Goal: Information Seeking & Learning: Learn about a topic

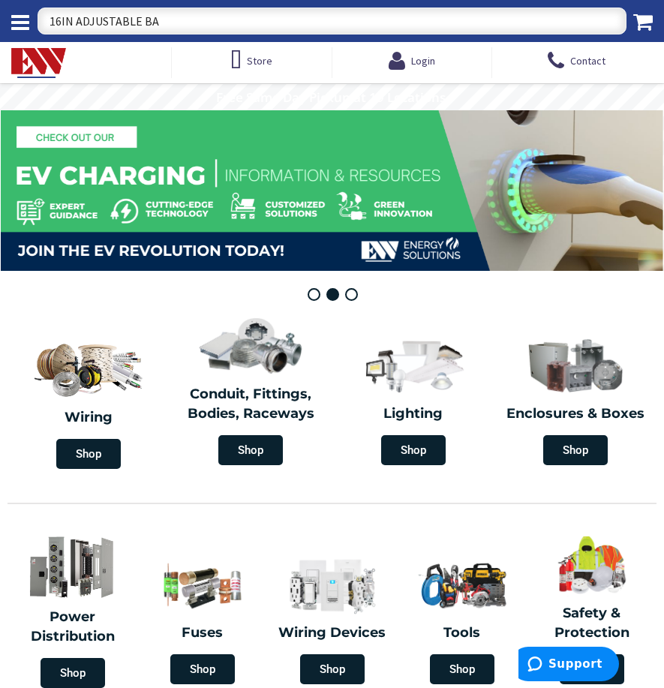
type input "16IN ADJUSTABLE BAR"
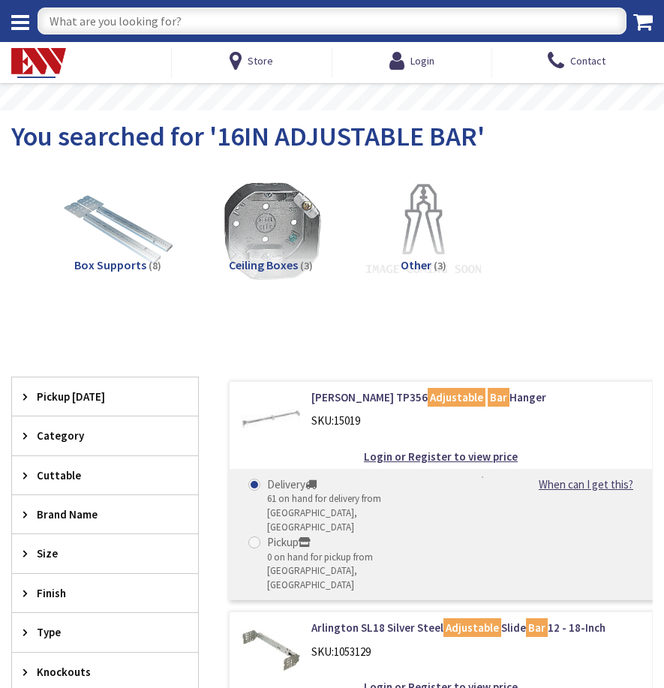
type input "[GEOGRAPHIC_DATA][STREET_ADDRESS][GEOGRAPHIC_DATA]"
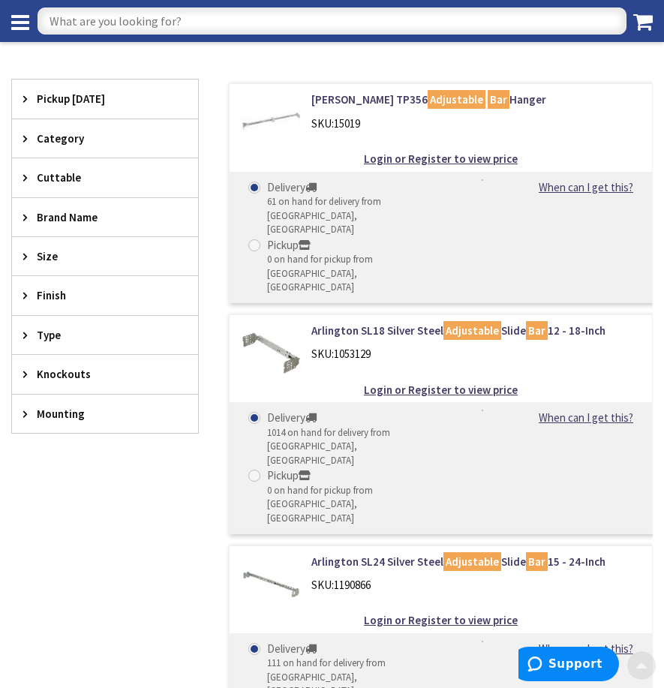
scroll to position [375, 0]
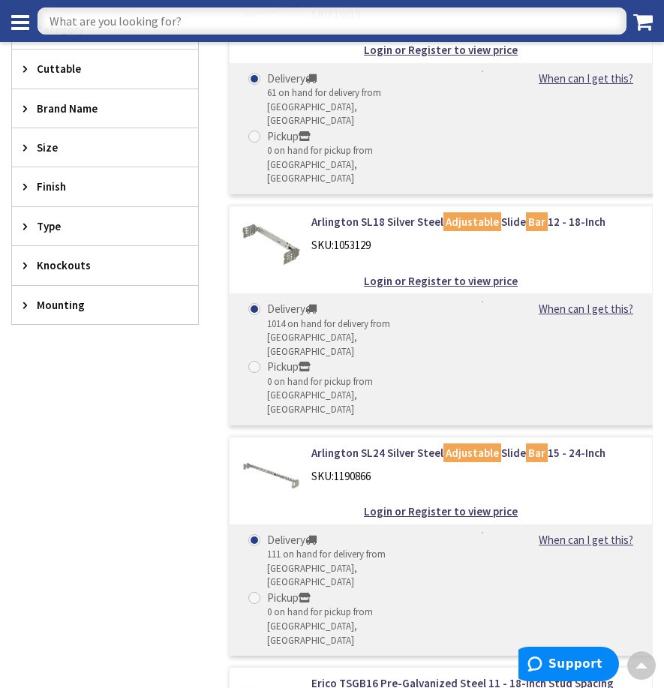
click at [160, 21] on input "text" at bounding box center [332, 21] width 589 height 27
type input "IRREVERSIBLE SERVICE TAP"
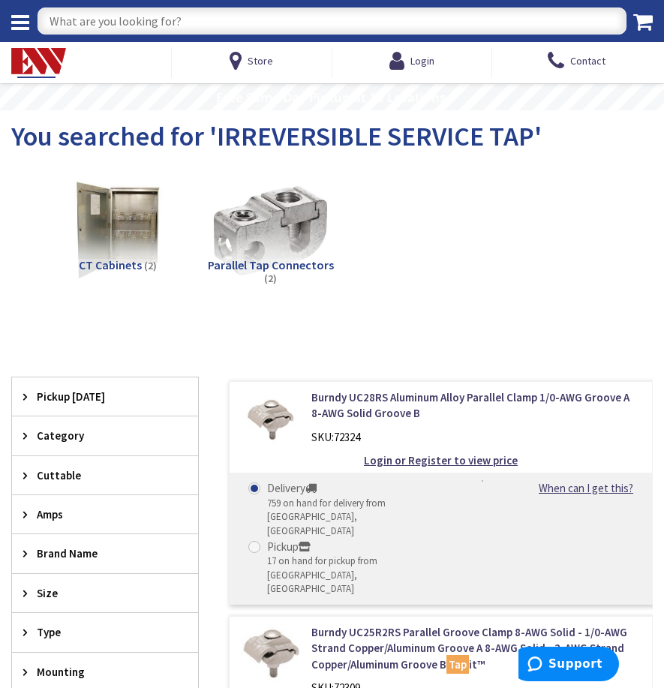
click at [190, 21] on input "text" at bounding box center [332, 21] width 589 height 27
type input "ILSCO BUG"
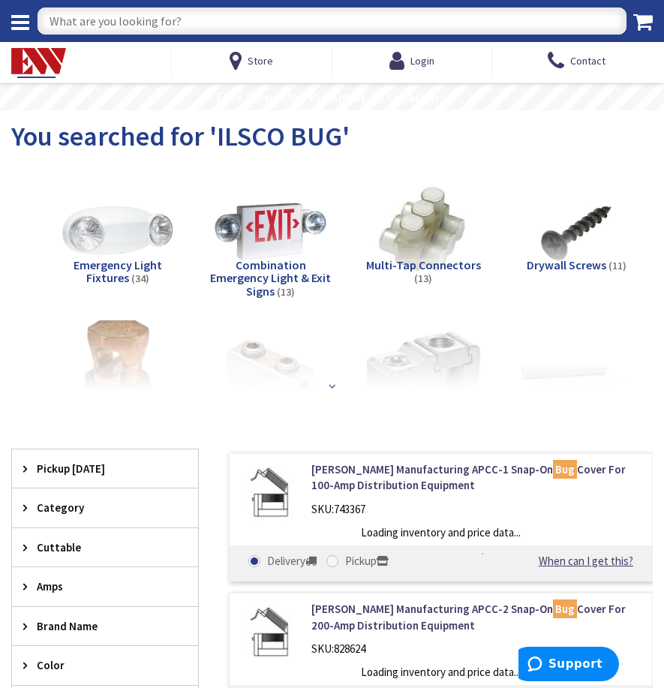
click at [328, 387] on strong at bounding box center [332, 386] width 15 height 11
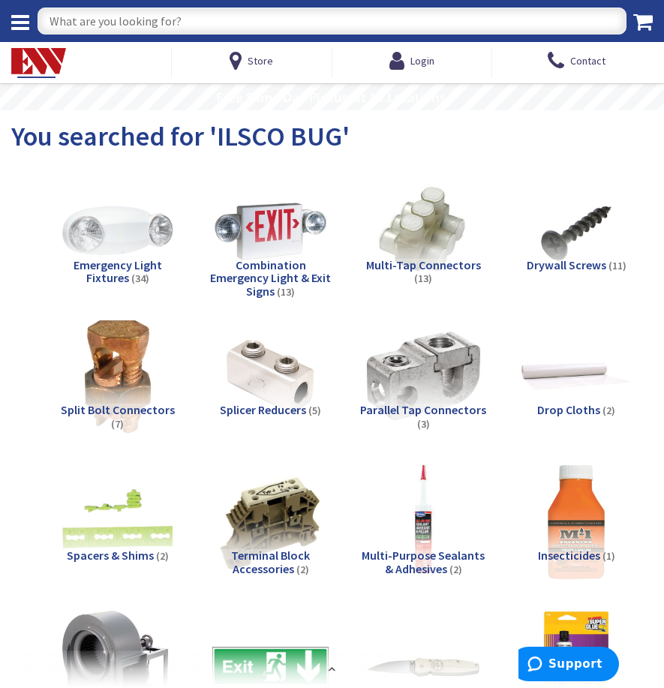
click at [213, 22] on input "text" at bounding box center [332, 21] width 589 height 27
type input "ILSCO INSULATED BUG"
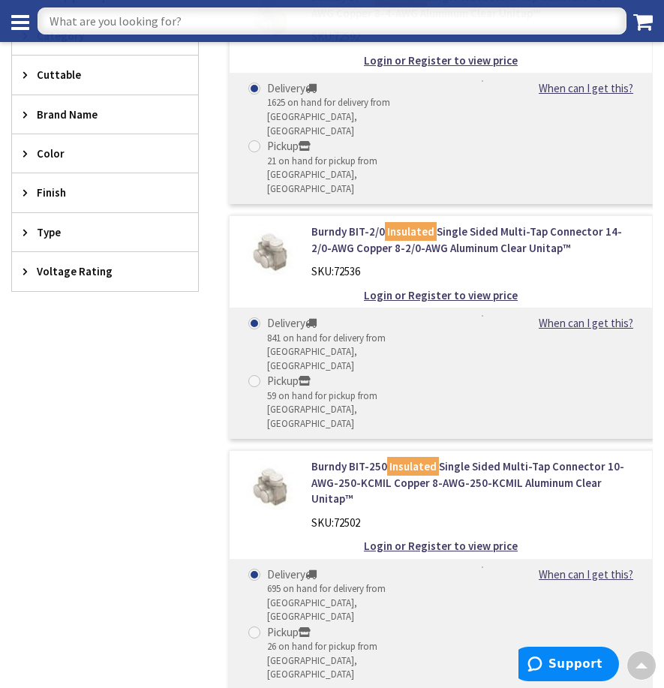
scroll to position [375, 0]
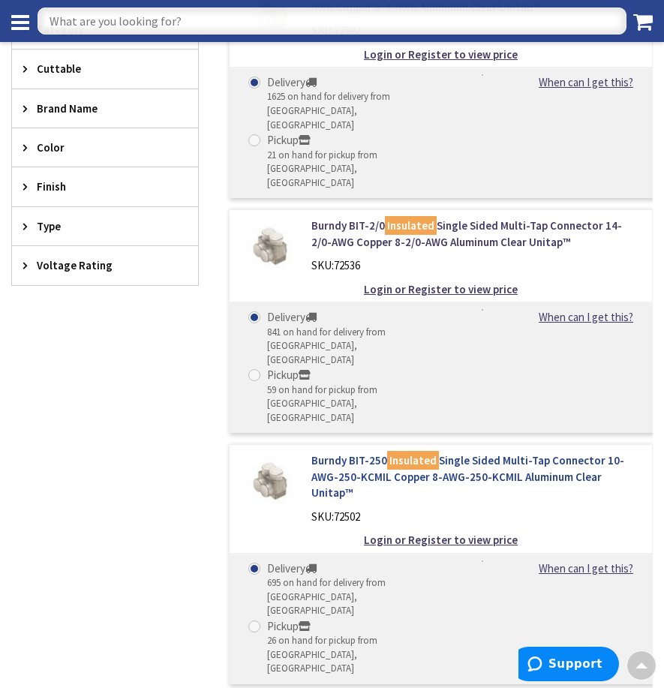
click at [368, 453] on link "Burndy BIT-250 Insulated Single Sided Multi-Tap Connector 10-AWG-250-KCMIL Copp…" at bounding box center [476, 477] width 330 height 48
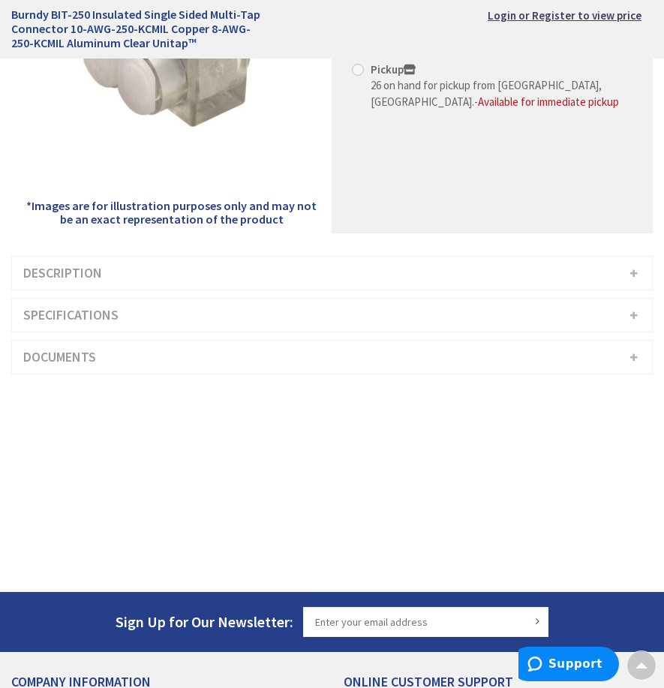
scroll to position [225, 0]
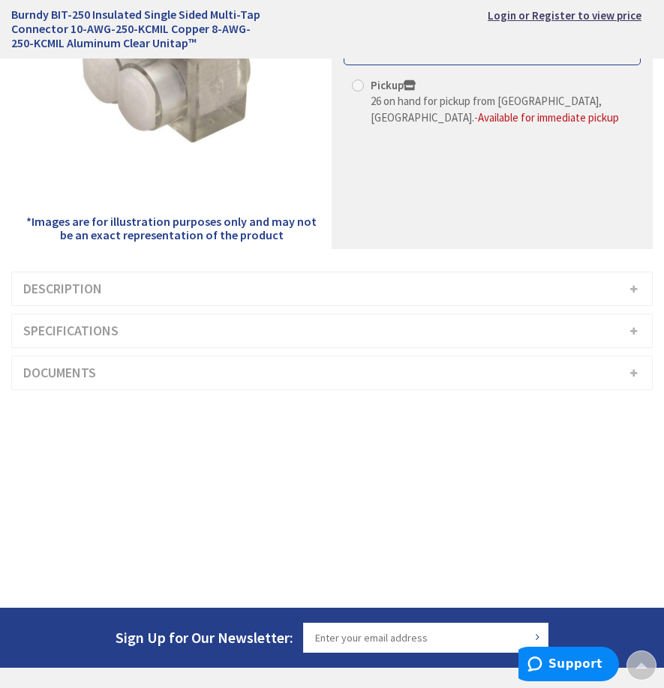
click at [634, 287] on h3 "Description" at bounding box center [332, 288] width 640 height 33
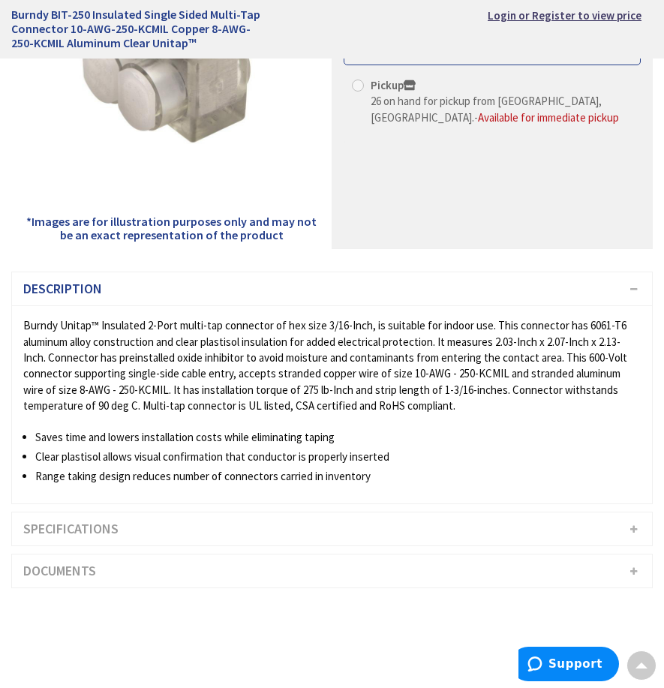
click at [634, 287] on h3 "Description" at bounding box center [332, 288] width 640 height 33
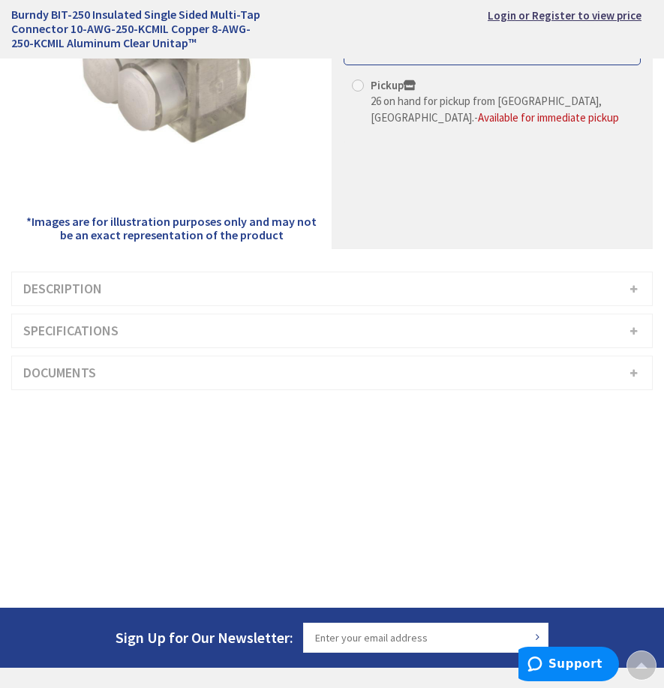
click at [630, 328] on h3 "Specifications" at bounding box center [332, 330] width 640 height 33
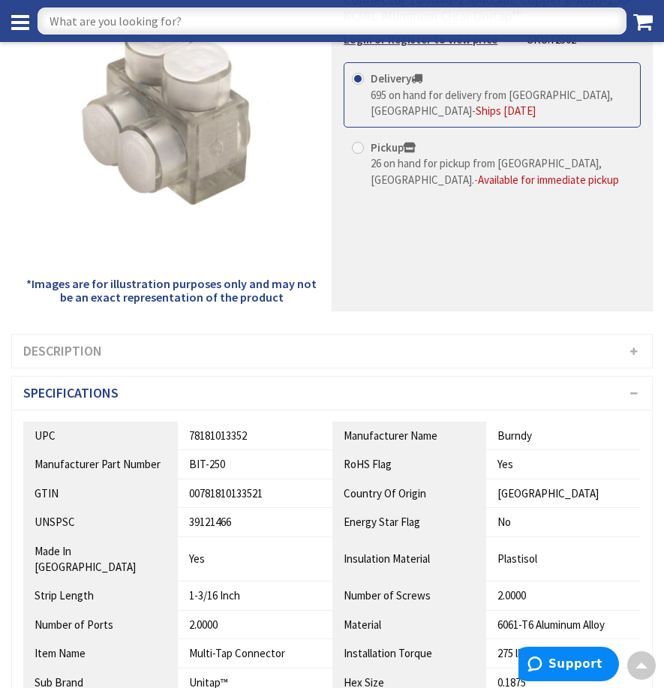
scroll to position [150, 0]
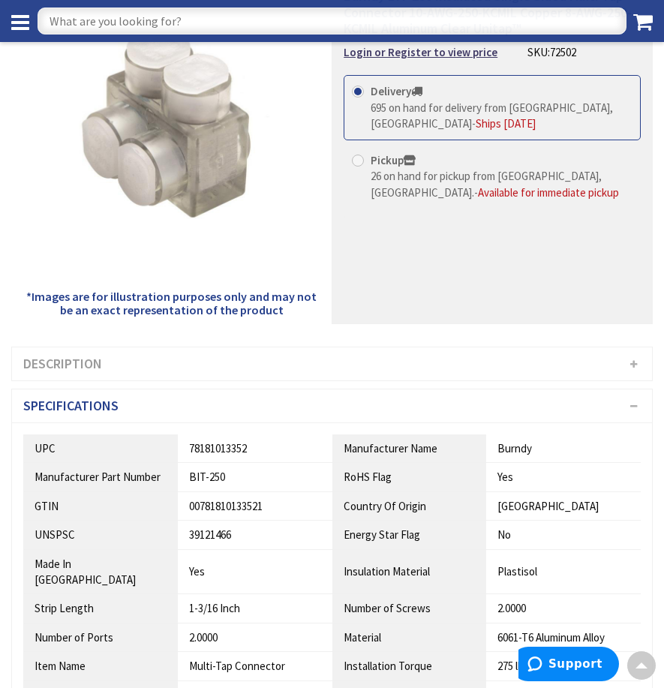
click at [635, 407] on h3 "Specifications" at bounding box center [332, 406] width 640 height 33
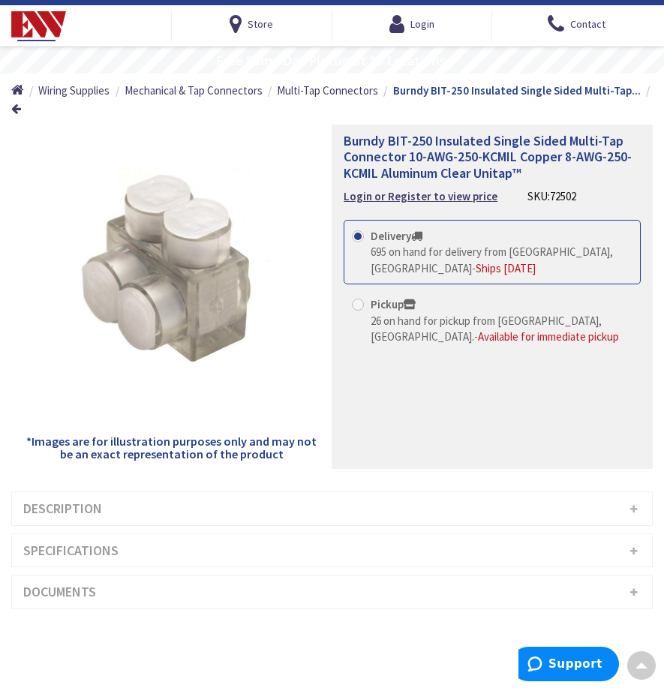
scroll to position [0, 0]
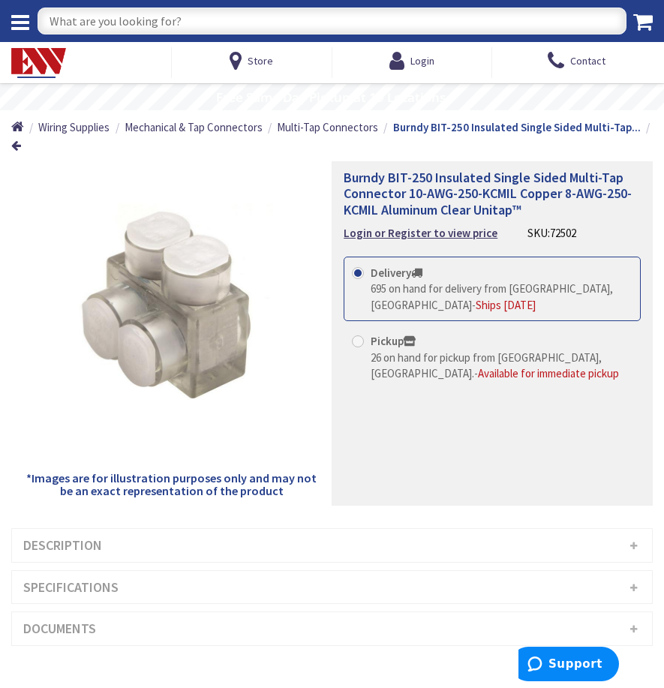
click at [220, 17] on input "text" at bounding box center [332, 21] width 589 height 27
type input "PERIWINKLE"
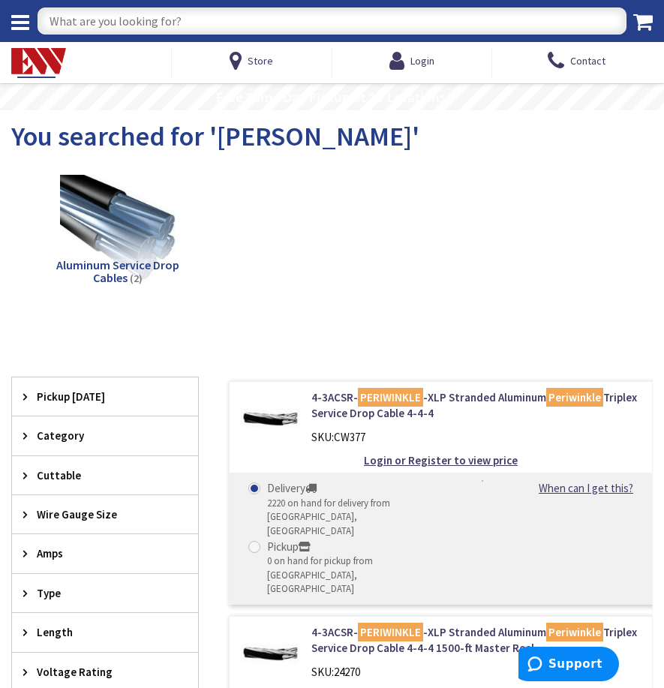
click at [126, 31] on input "text" at bounding box center [332, 21] width 589 height 27
type input "SERVICE CABLE HOOK"
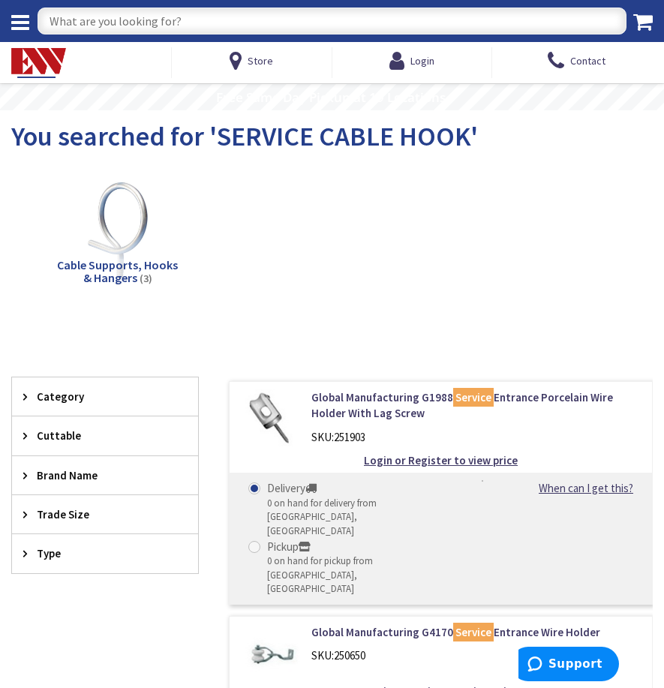
click at [182, 16] on input "text" at bounding box center [332, 21] width 589 height 27
type input "WEDGE"
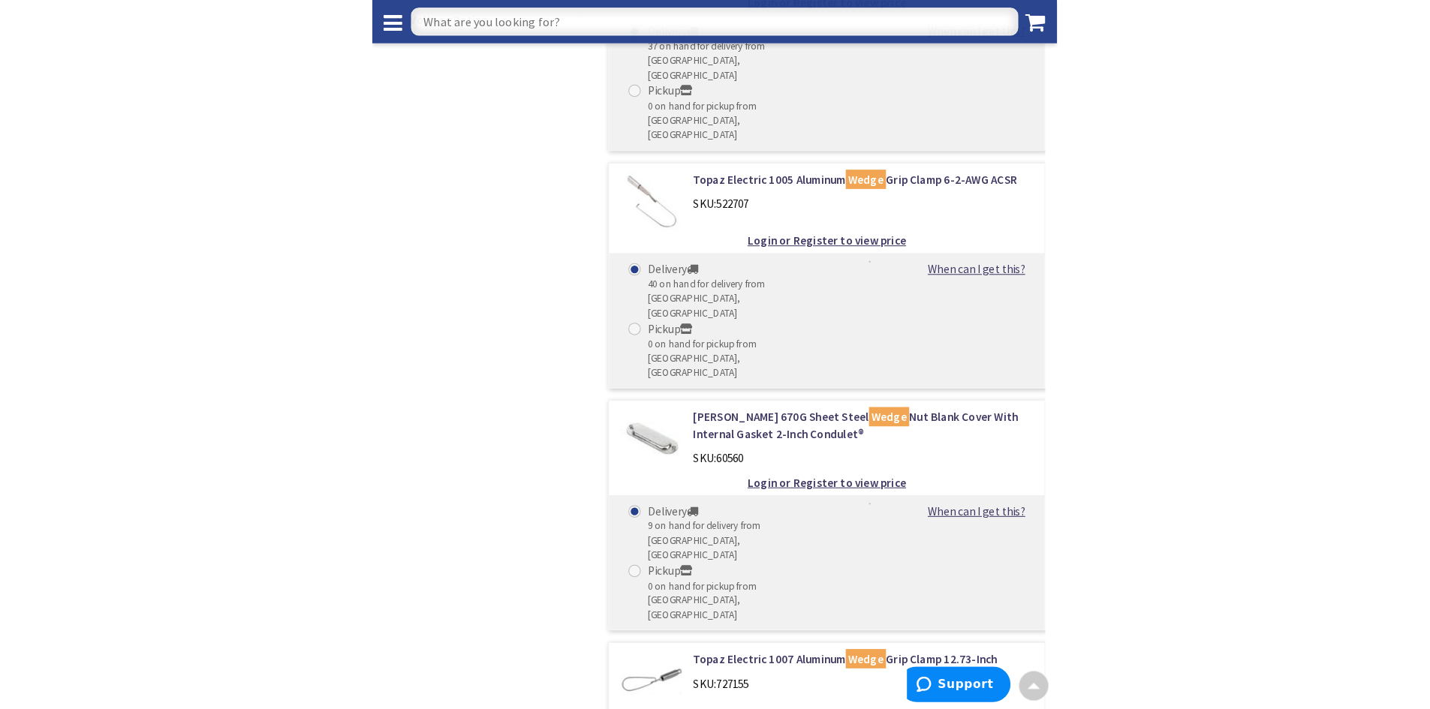
scroll to position [826, 0]
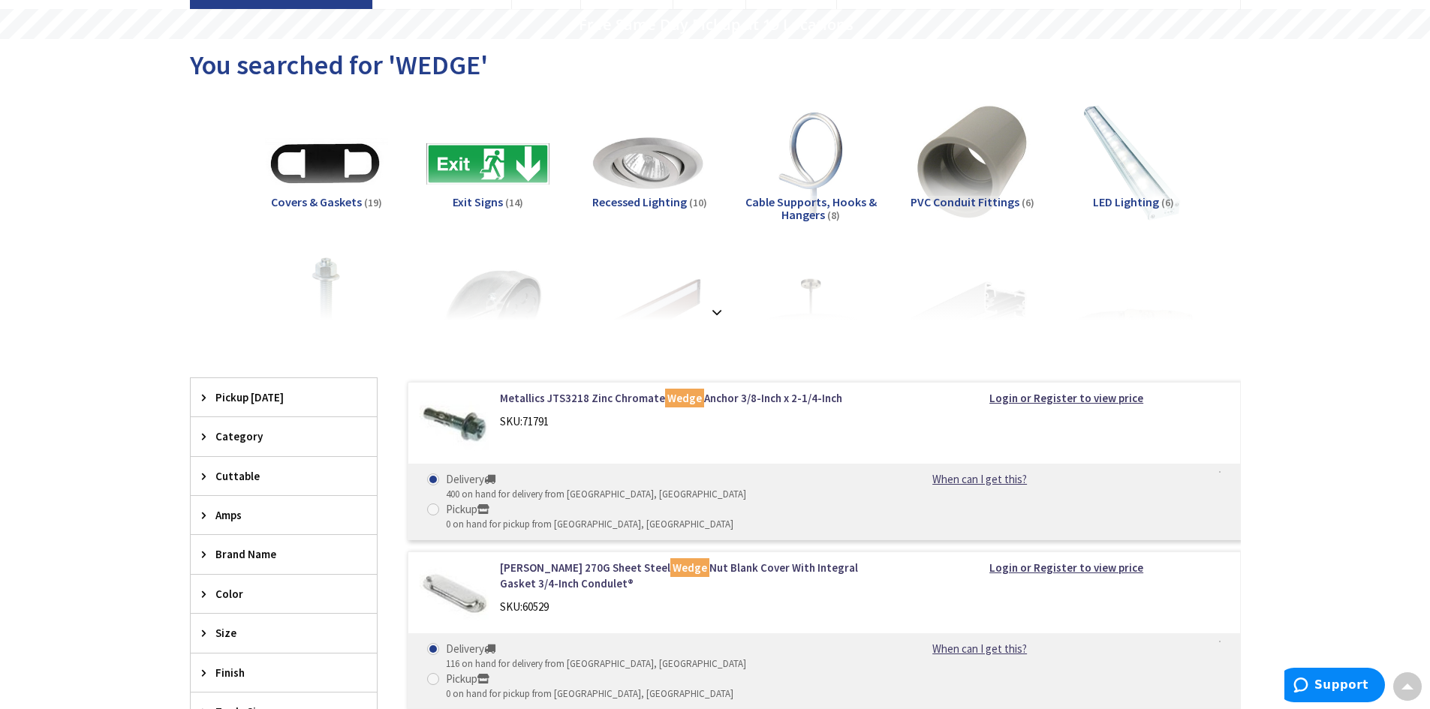
scroll to position [0, 0]
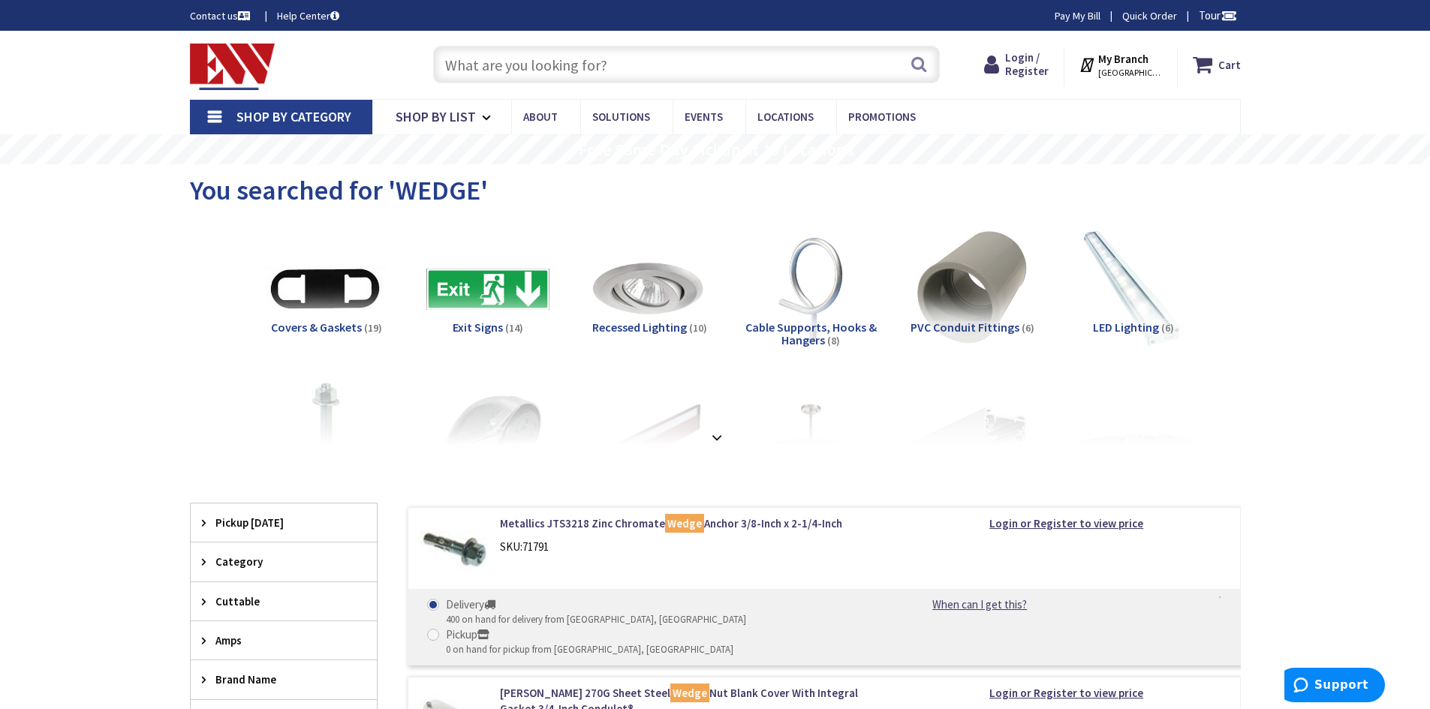
click at [247, 69] on img at bounding box center [233, 67] width 86 height 47
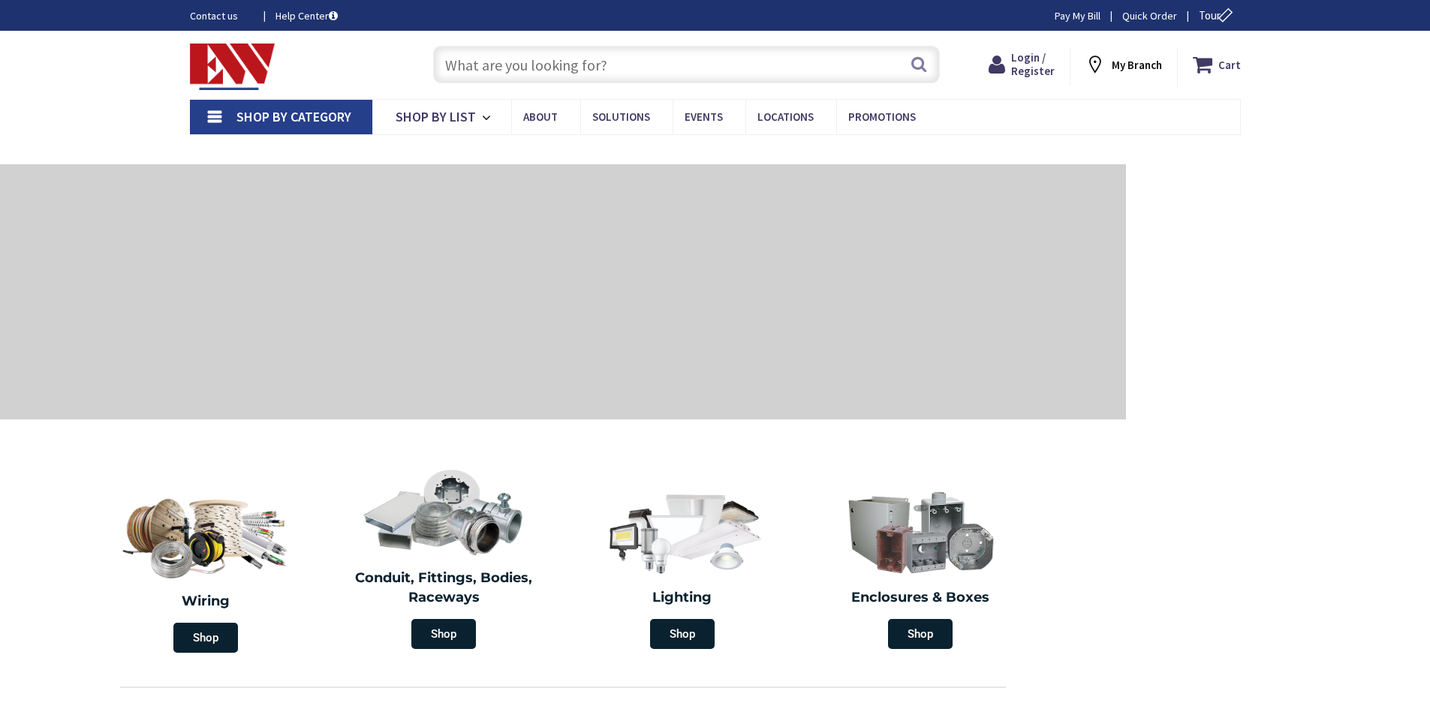
type input "[GEOGRAPHIC_DATA][STREET_ADDRESS][GEOGRAPHIC_DATA]"
